Goal: Information Seeking & Learning: Learn about a topic

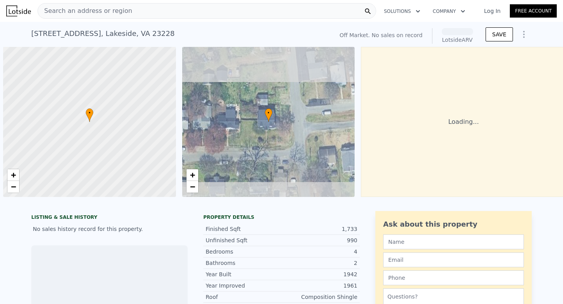
scroll to position [0, 3]
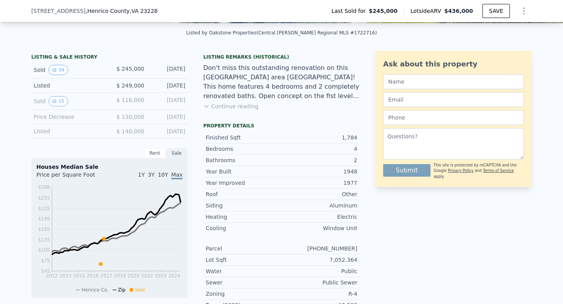
scroll to position [171, 0]
click at [64, 70] on button "34" at bounding box center [57, 70] width 19 height 10
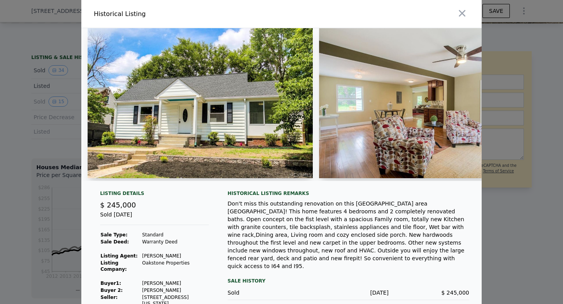
scroll to position [15, 0]
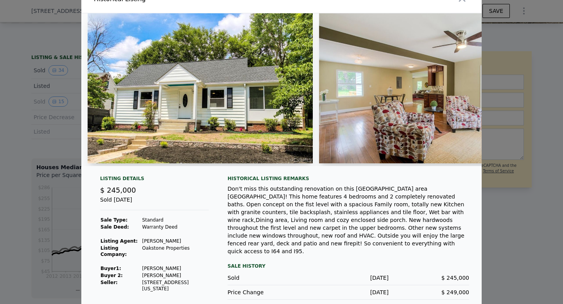
click at [285, 129] on img at bounding box center [200, 88] width 225 height 150
click at [322, 120] on img at bounding box center [431, 88] width 225 height 150
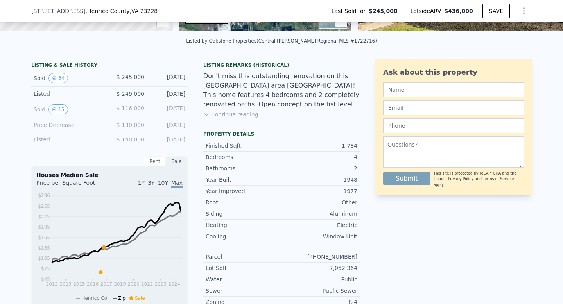
scroll to position [162, 0]
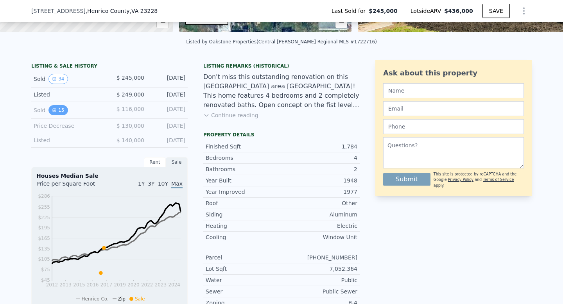
click at [56, 113] on button "15" at bounding box center [57, 110] width 19 height 10
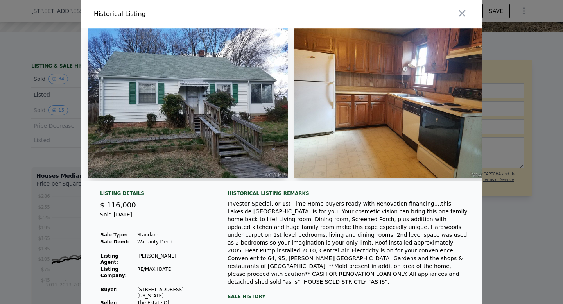
click at [346, 125] on img at bounding box center [394, 103] width 200 height 150
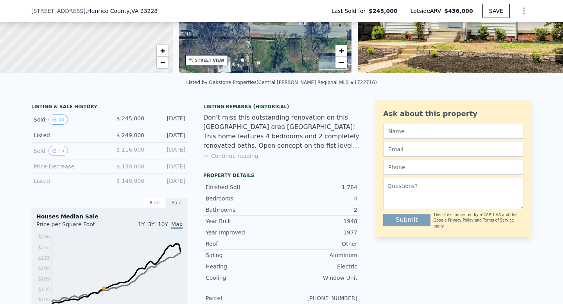
scroll to position [127, 0]
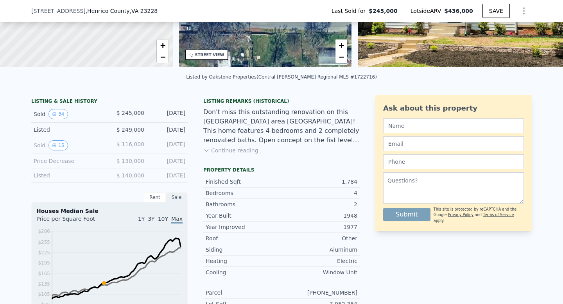
click at [159, 196] on div "Rent" at bounding box center [155, 197] width 22 height 10
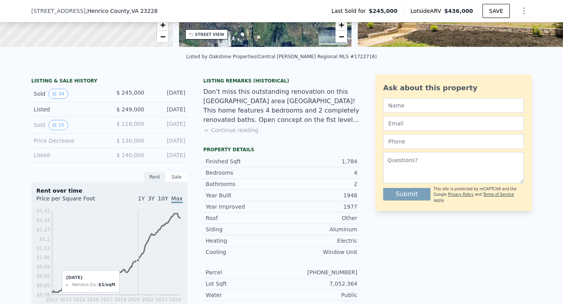
scroll to position [151, 0]
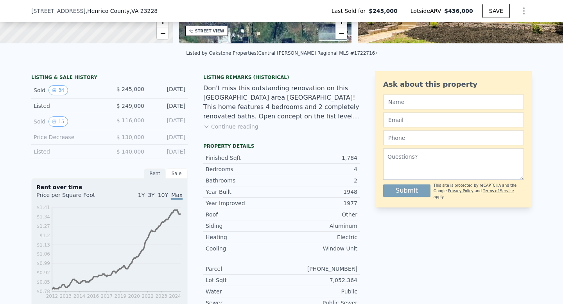
click at [175, 174] on div "Sale" at bounding box center [177, 173] width 22 height 10
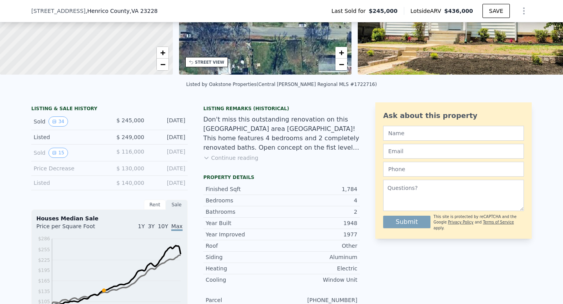
scroll to position [105, 0]
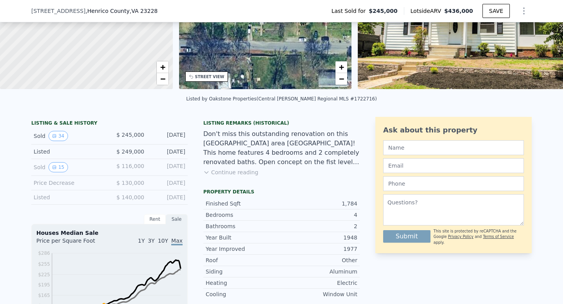
click at [234, 174] on button "Continue reading" at bounding box center [230, 172] width 55 height 8
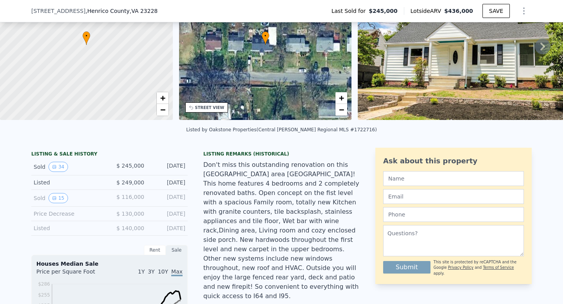
scroll to position [44, 0]
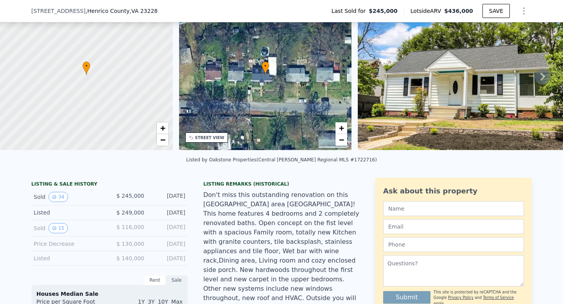
click at [230, 108] on div "• + −" at bounding box center [265, 75] width 173 height 150
